Goal: Information Seeking & Learning: Check status

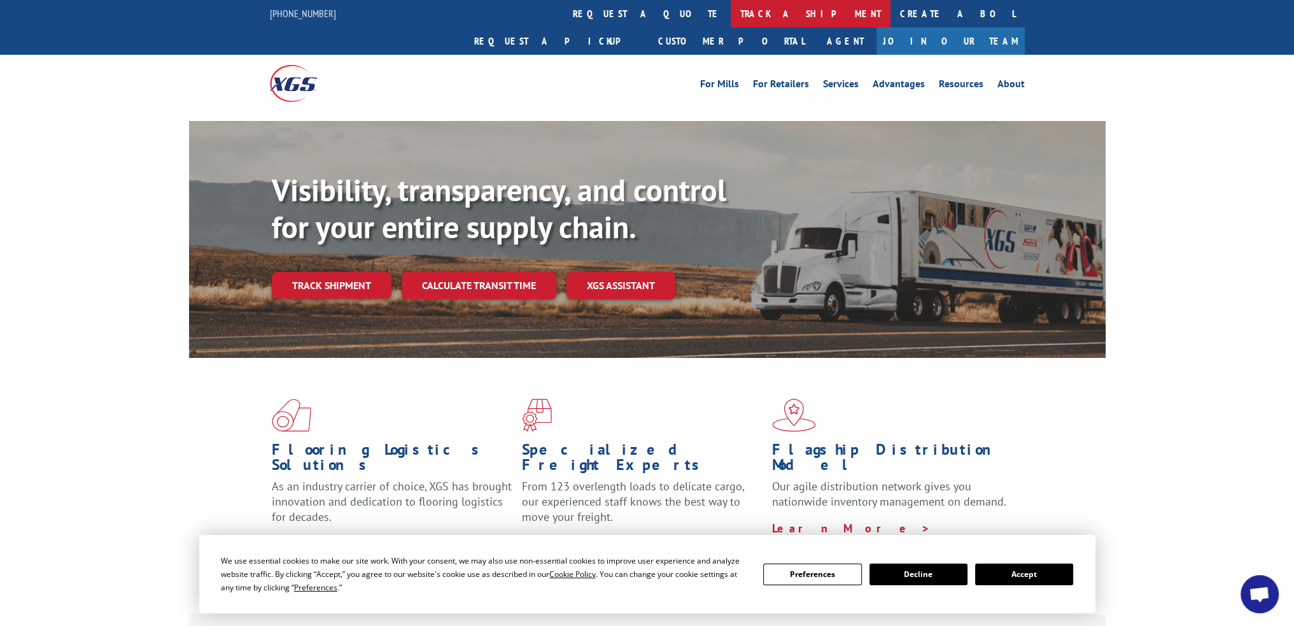
click at [731, 20] on link "track a shipment" at bounding box center [811, 13] width 160 height 27
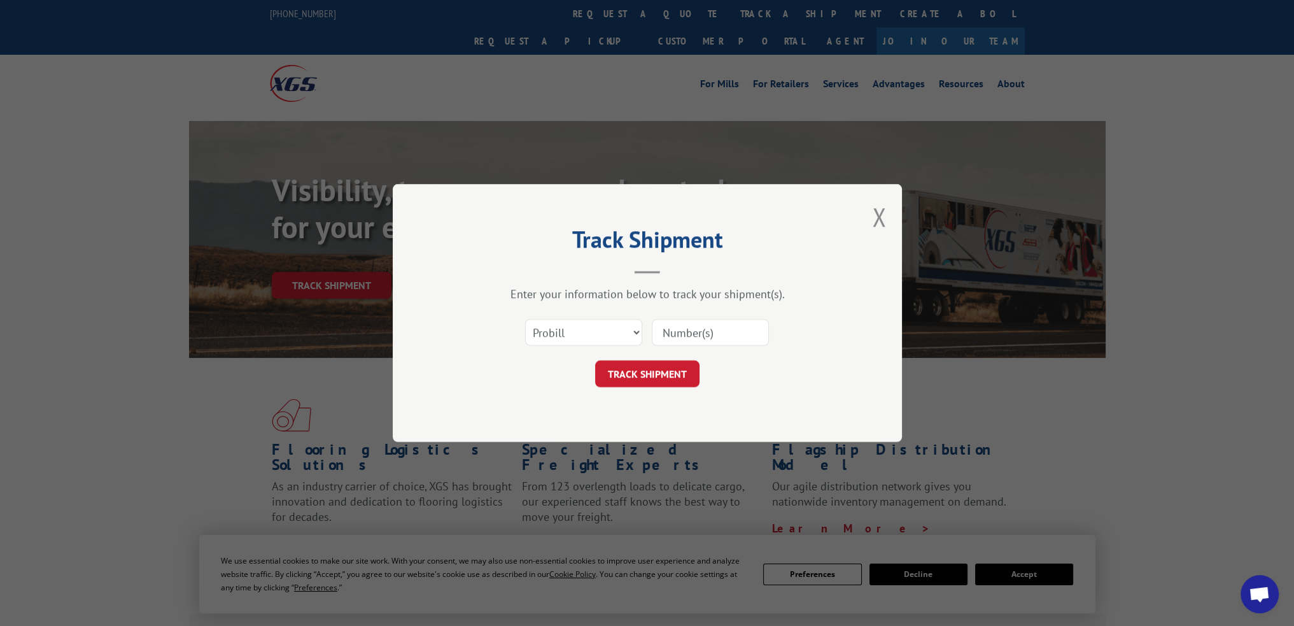
click at [722, 335] on input at bounding box center [710, 332] width 117 height 27
paste input "16900856"
type input "16900856"
click at [615, 367] on button "TRACK SHIPMENT" at bounding box center [647, 373] width 104 height 27
